Goal: Task Accomplishment & Management: Use online tool/utility

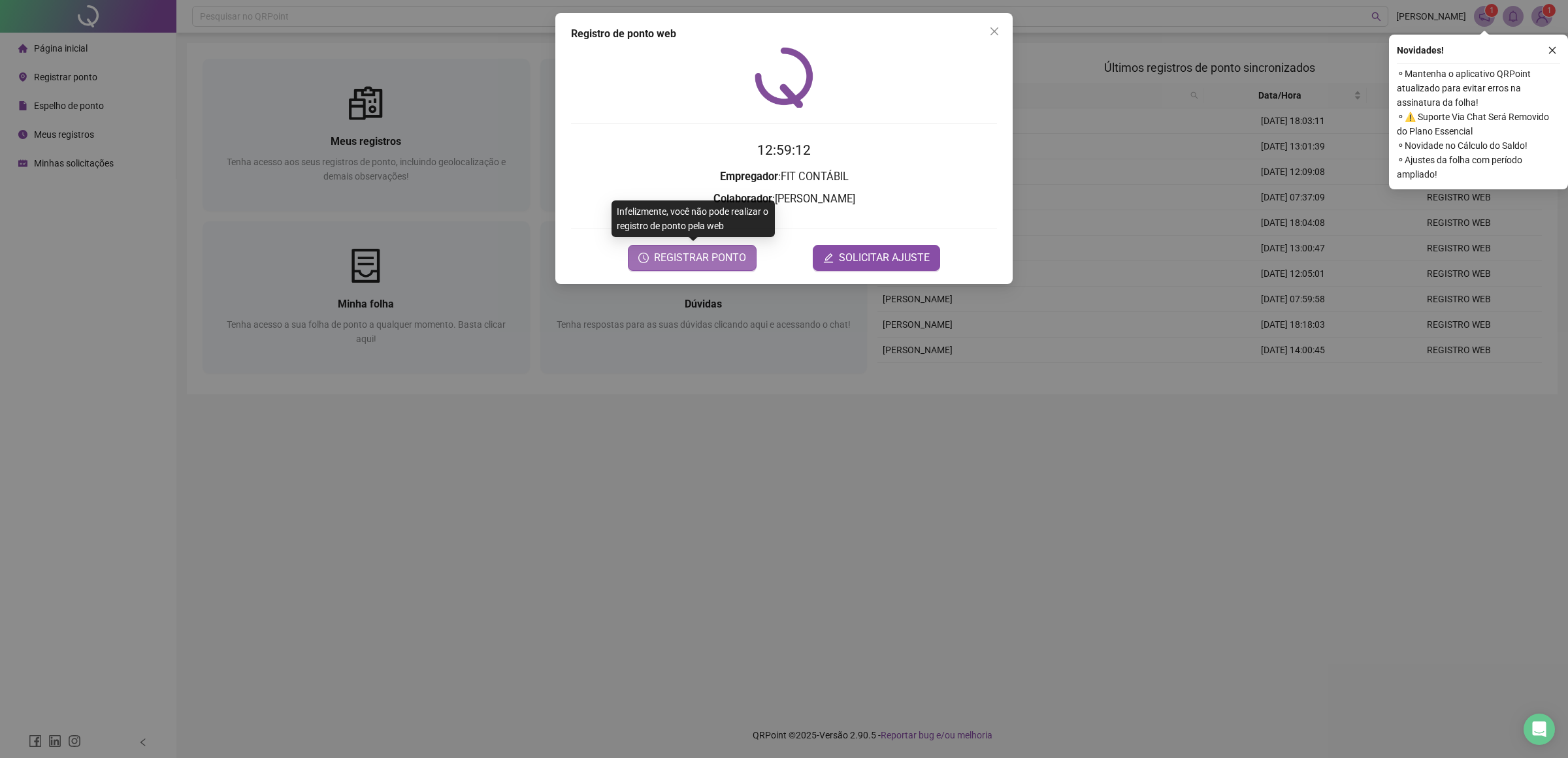
click at [709, 256] on span "REGISTRAR PONTO" at bounding box center [699, 258] width 92 height 16
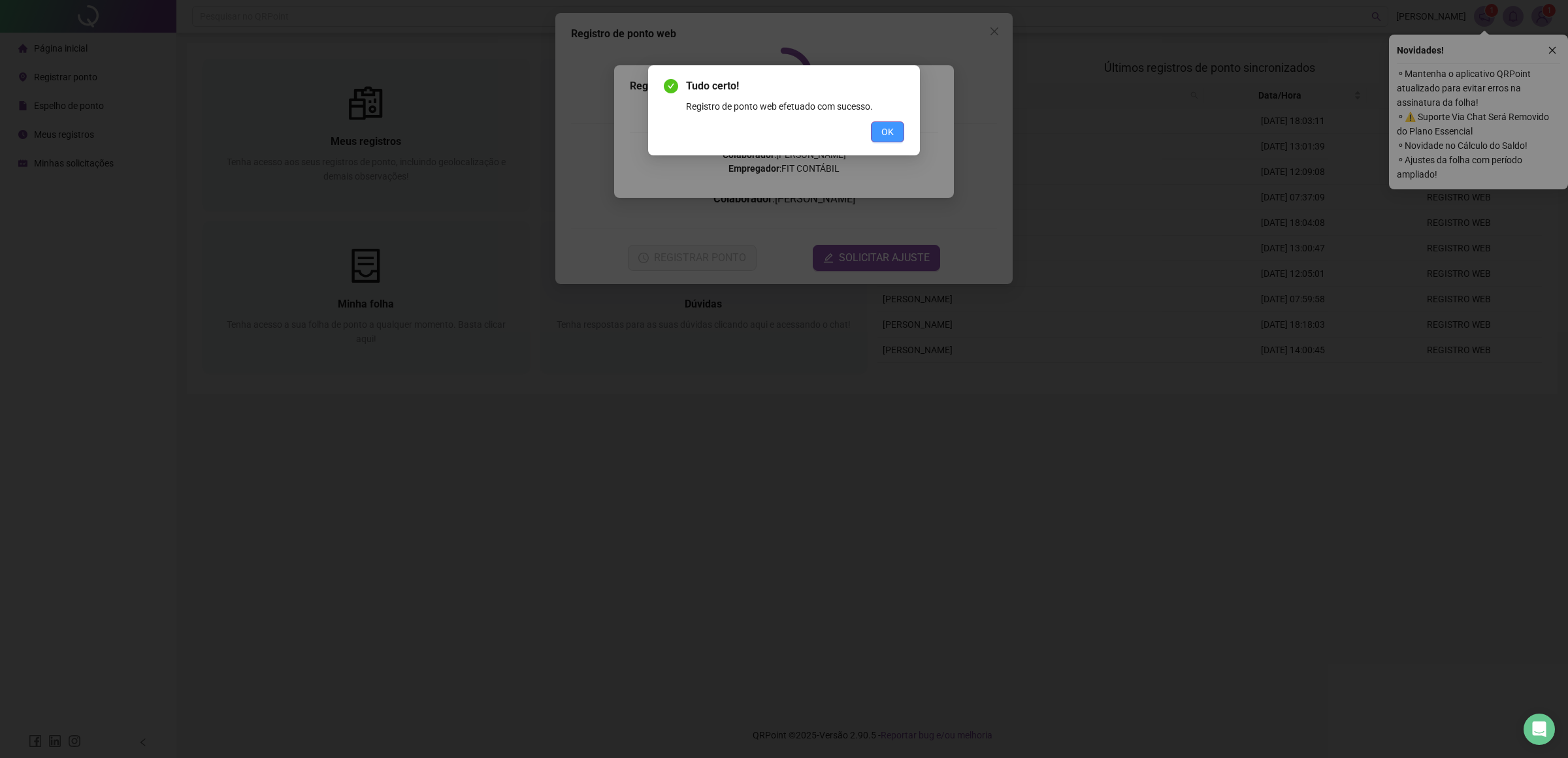
click at [889, 136] on span "OK" at bounding box center [888, 132] width 12 height 14
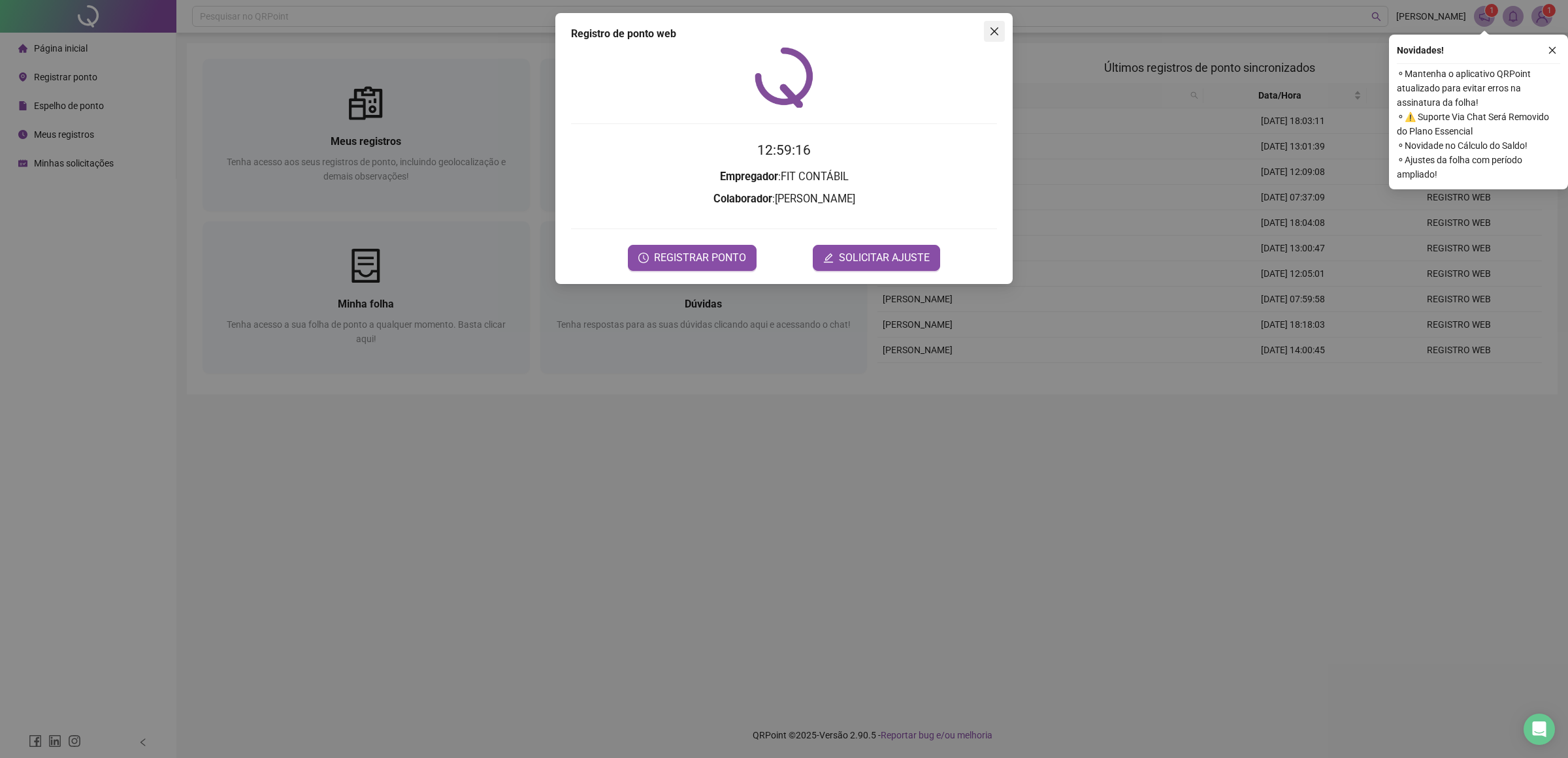
click at [993, 24] on button "Close" at bounding box center [995, 32] width 21 height 21
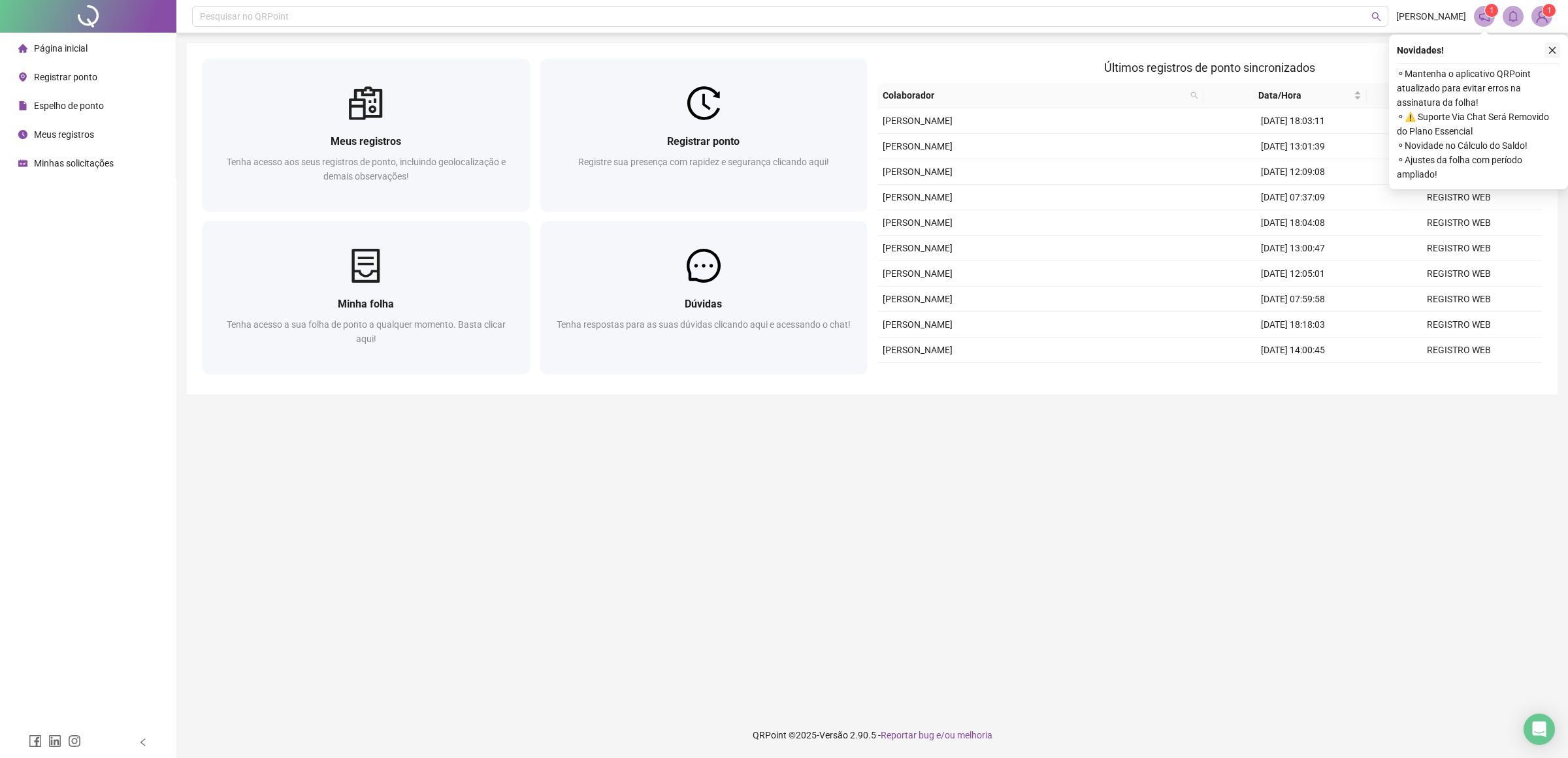
click at [1554, 46] on icon "close" at bounding box center [1552, 50] width 9 height 9
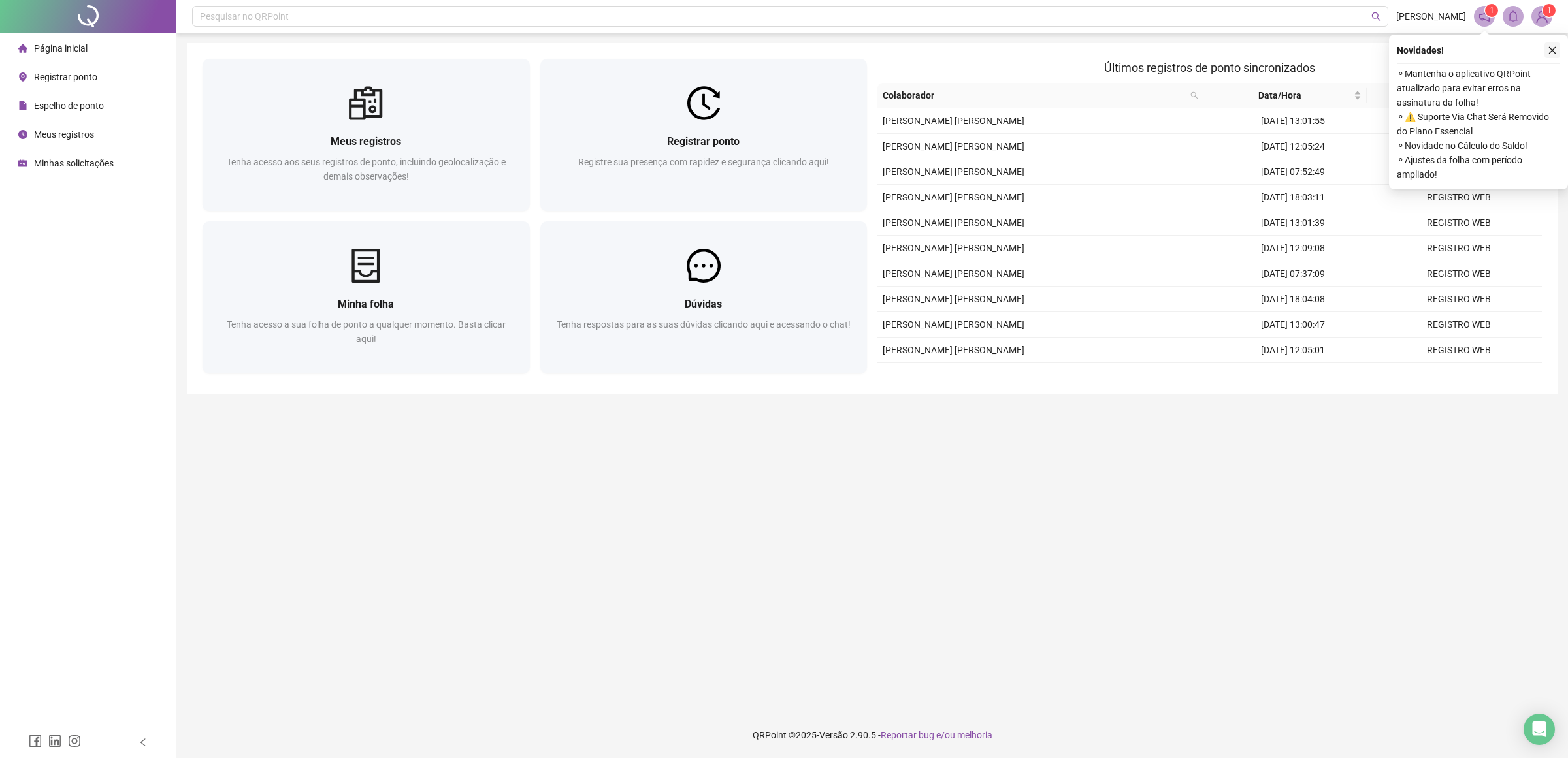
click at [1550, 50] on icon "close" at bounding box center [1552, 50] width 9 height 9
